Goal: Find specific page/section: Find specific page/section

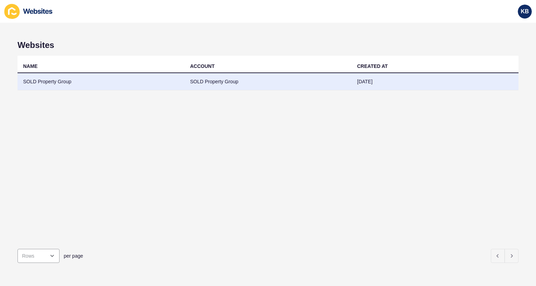
click at [38, 84] on td "SOLD Property Group" at bounding box center [100, 81] width 167 height 17
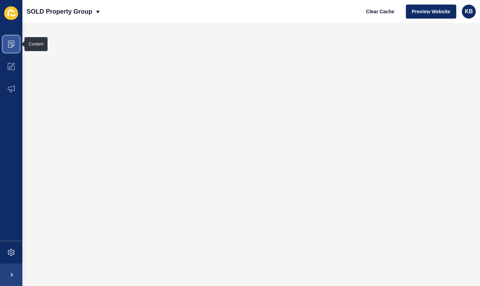
click at [9, 45] on icon at bounding box center [9, 45] width 1 height 0
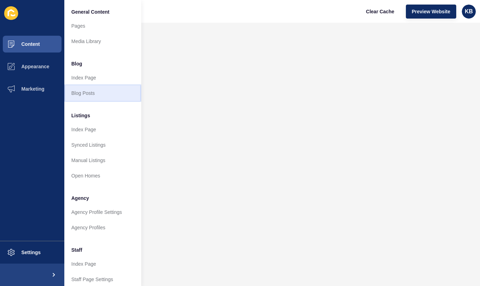
click at [83, 93] on link "Blog Posts" at bounding box center [102, 92] width 77 height 15
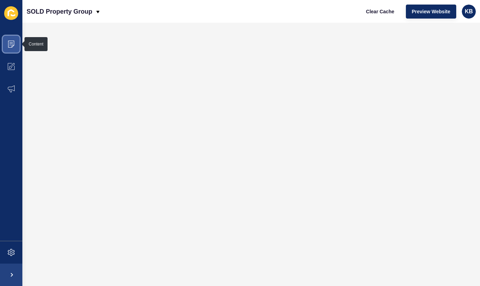
click at [12, 44] on icon at bounding box center [10, 44] width 3 height 0
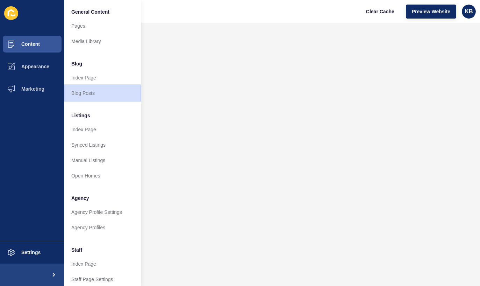
click at [89, 92] on link "Blog Posts" at bounding box center [102, 92] width 77 height 15
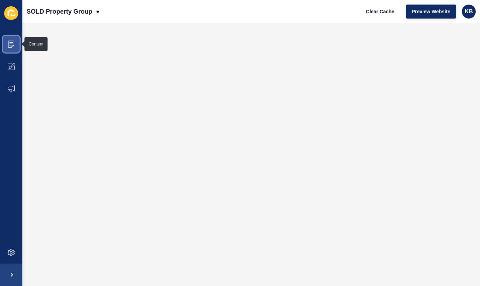
click at [13, 41] on icon at bounding box center [11, 44] width 7 height 7
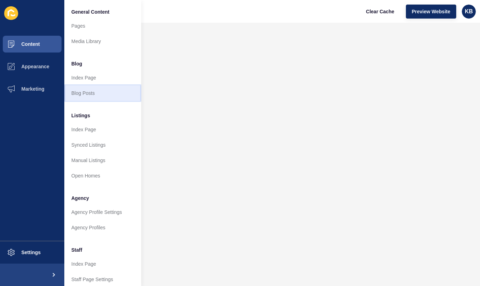
click at [86, 92] on link "Blog Posts" at bounding box center [102, 92] width 77 height 15
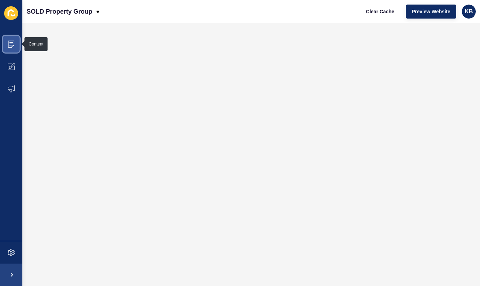
click at [13, 44] on icon at bounding box center [10, 44] width 3 height 0
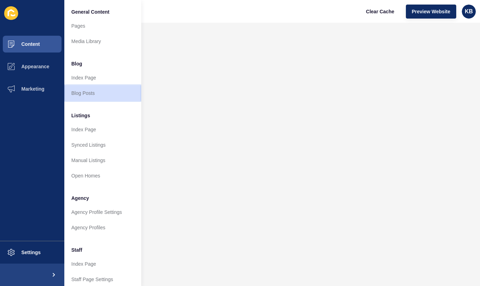
click at [91, 92] on link "Blog Posts" at bounding box center [102, 92] width 77 height 15
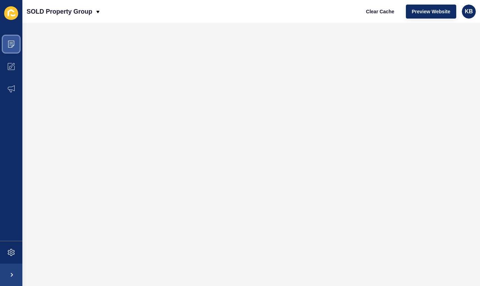
click at [14, 45] on icon at bounding box center [11, 44] width 6 height 7
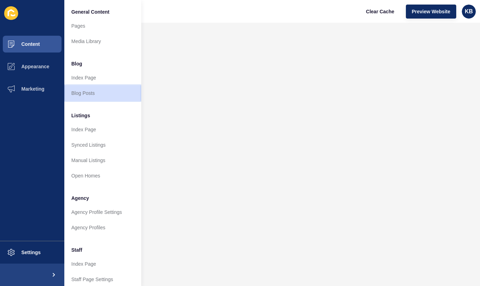
drag, startPoint x: 85, startPoint y: 95, endPoint x: 78, endPoint y: 94, distance: 7.0
click at [85, 94] on link "Blog Posts" at bounding box center [102, 92] width 77 height 15
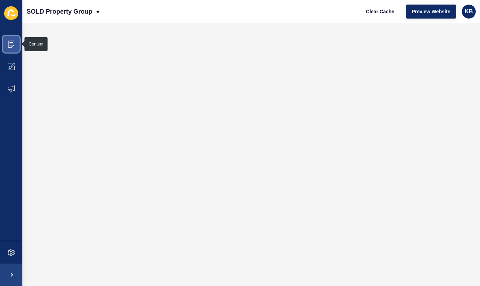
click at [14, 45] on icon at bounding box center [11, 44] width 6 height 7
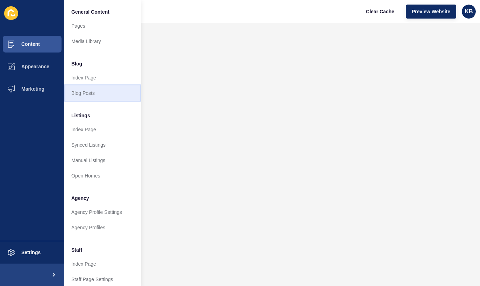
click at [85, 91] on link "Blog Posts" at bounding box center [102, 92] width 77 height 15
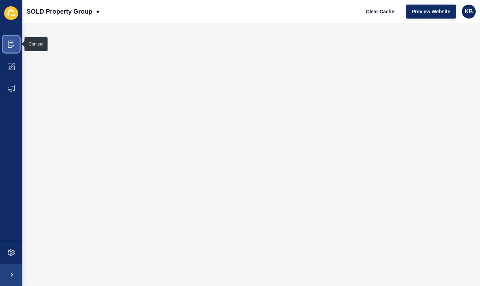
click at [14, 43] on icon at bounding box center [11, 44] width 7 height 7
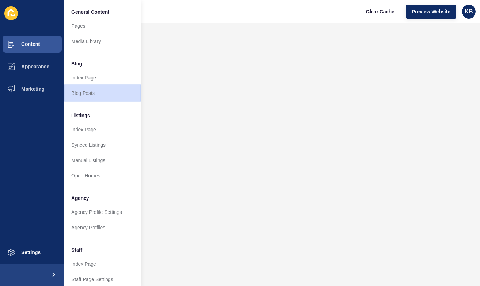
drag, startPoint x: 82, startPoint y: 92, endPoint x: 77, endPoint y: 91, distance: 4.6
click at [82, 92] on link "Blog Posts" at bounding box center [102, 92] width 77 height 15
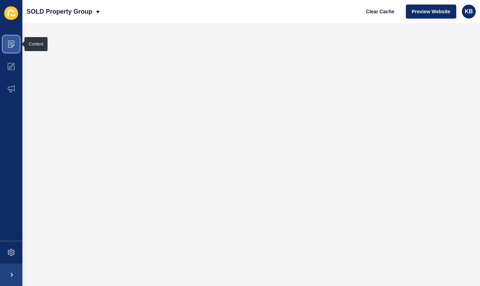
click at [12, 41] on icon at bounding box center [11, 44] width 7 height 7
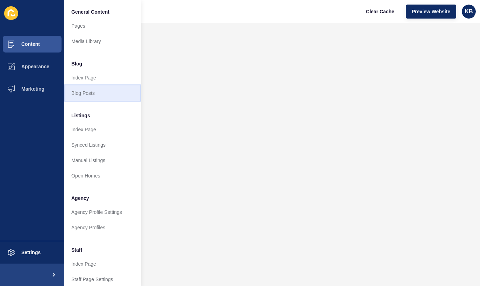
click at [91, 93] on link "Blog Posts" at bounding box center [102, 92] width 77 height 15
